Goal: Find specific page/section: Find specific page/section

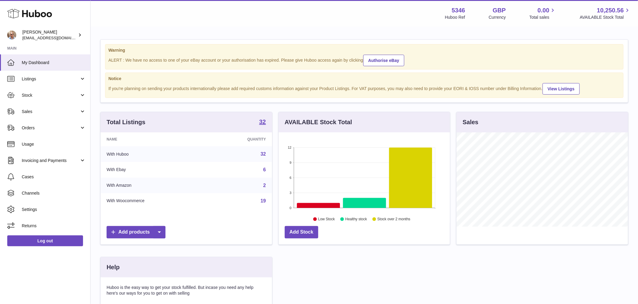
scroll to position [94, 172]
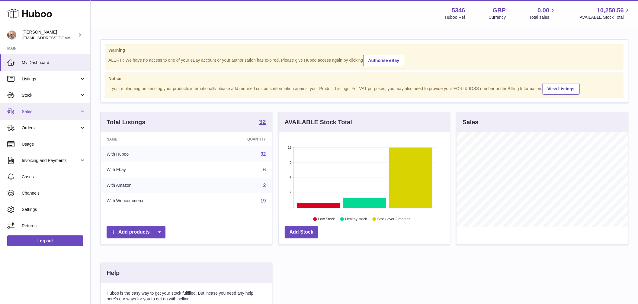
click at [42, 111] on span "Sales" at bounding box center [51, 112] width 58 height 6
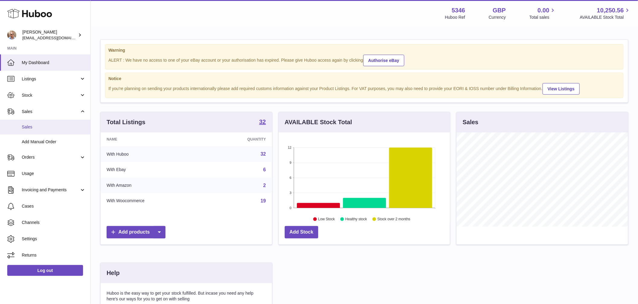
click at [41, 129] on span "Sales" at bounding box center [54, 127] width 64 height 6
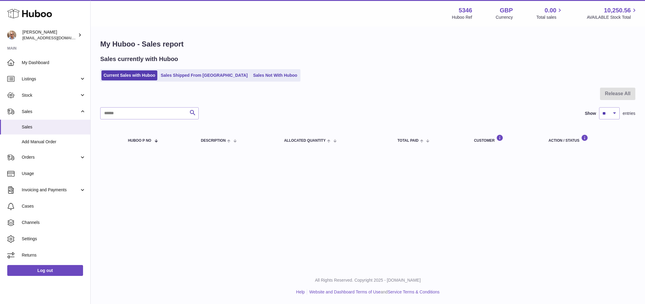
click at [251, 77] on link "Sales Not With Huboo" at bounding box center [275, 75] width 48 height 10
